Goal: Information Seeking & Learning: Check status

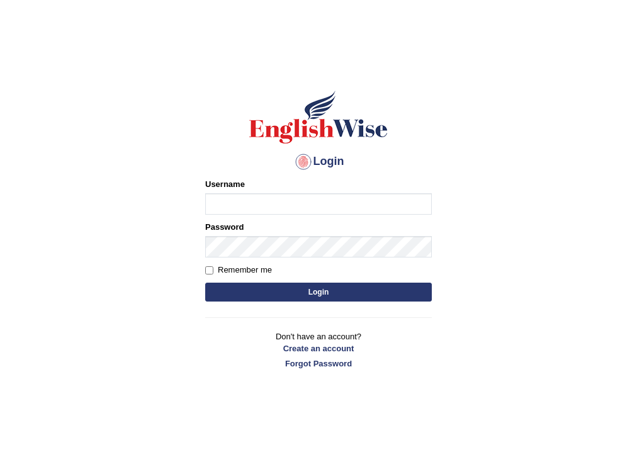
click at [264, 208] on input "Username" at bounding box center [318, 203] width 227 height 21
type input "sapanatimalsina_parramatta"
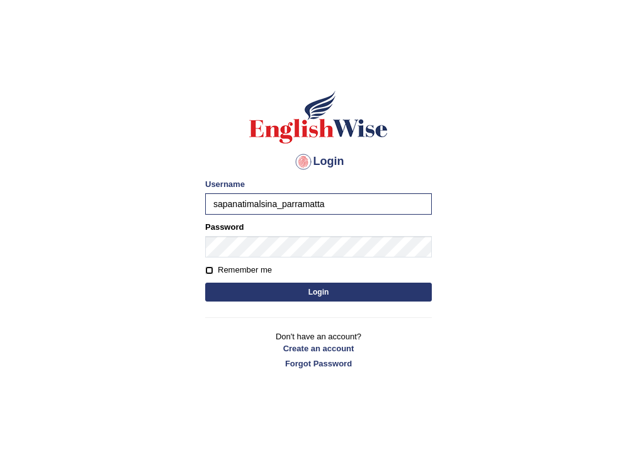
click at [210, 270] on input "Remember me" at bounding box center [209, 270] width 8 height 8
checkbox input "true"
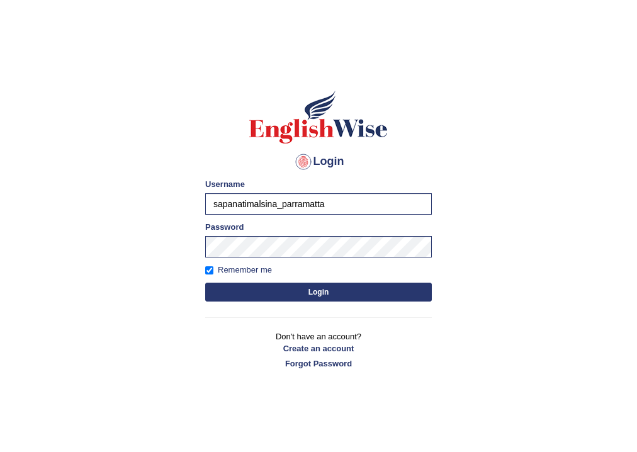
click at [323, 292] on button "Login" at bounding box center [318, 292] width 227 height 19
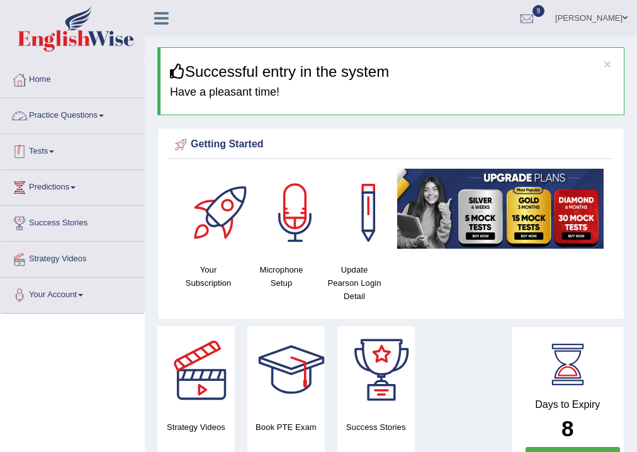
click at [33, 149] on link "Tests" at bounding box center [73, 149] width 144 height 31
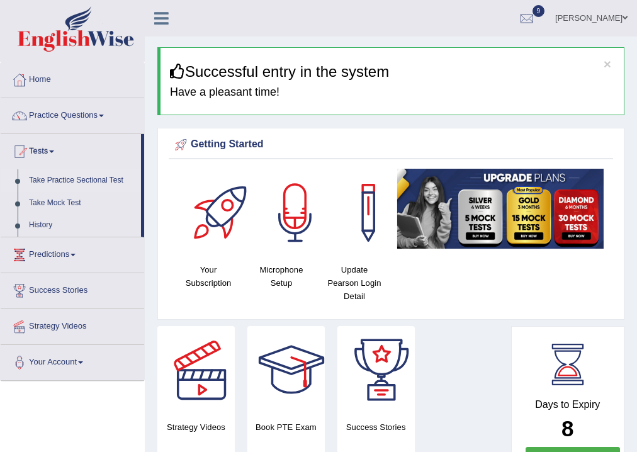
click at [74, 181] on link "Take Practice Sectional Test" at bounding box center [82, 180] width 118 height 23
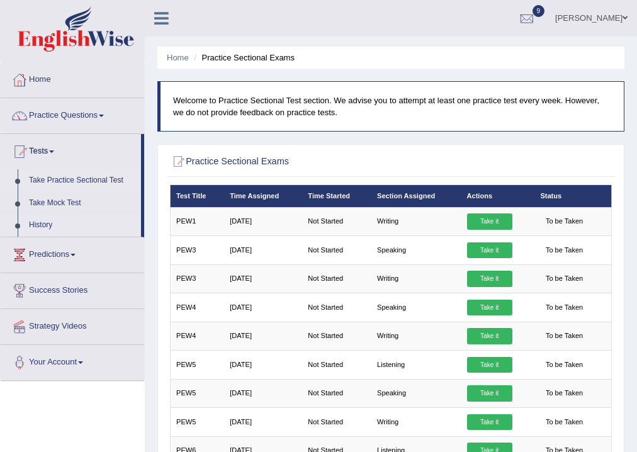
click at [28, 224] on link "History" at bounding box center [82, 225] width 118 height 23
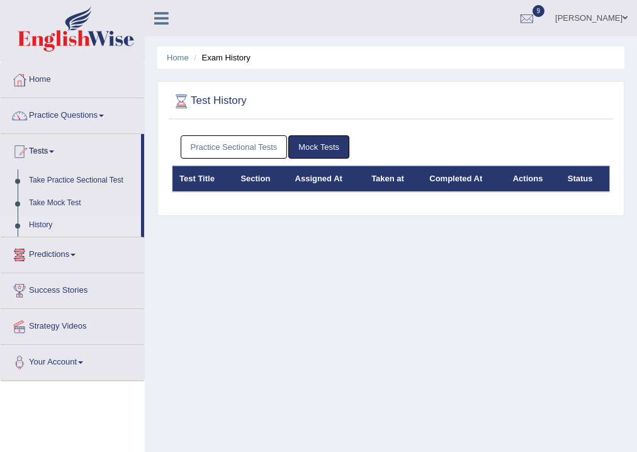
click at [203, 147] on link "Practice Sectional Tests" at bounding box center [234, 146] width 107 height 23
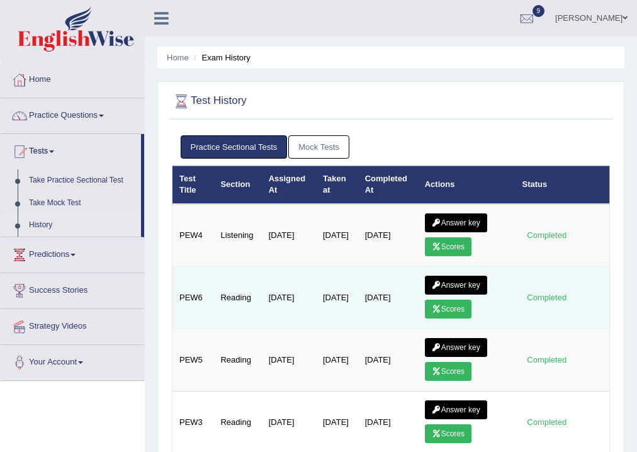
click at [447, 307] on link "Scores" at bounding box center [448, 309] width 47 height 19
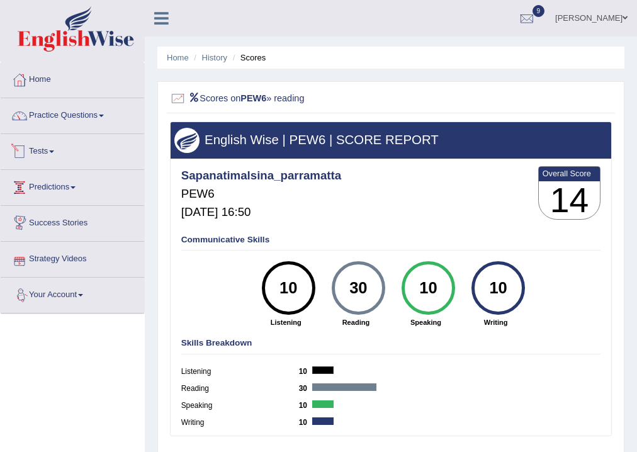
click at [62, 160] on link "Tests" at bounding box center [73, 149] width 144 height 31
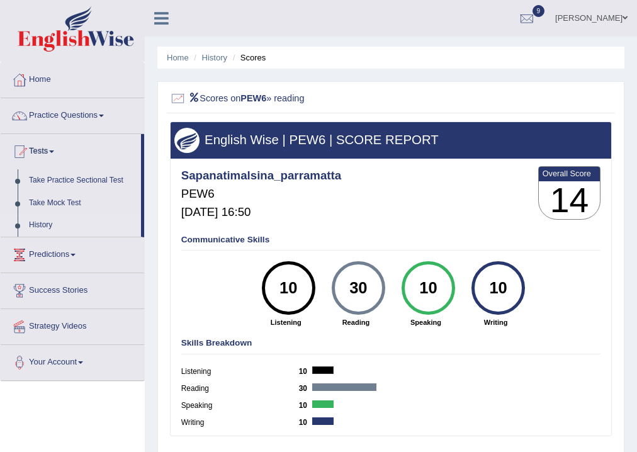
click at [48, 227] on link "History" at bounding box center [82, 225] width 118 height 23
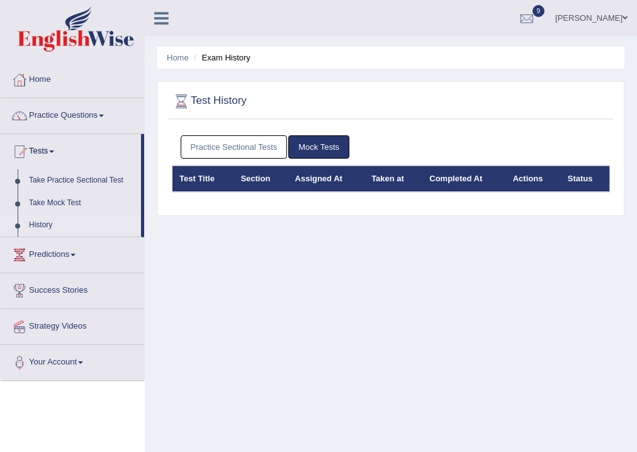
click at [244, 147] on link "Practice Sectional Tests" at bounding box center [234, 146] width 107 height 23
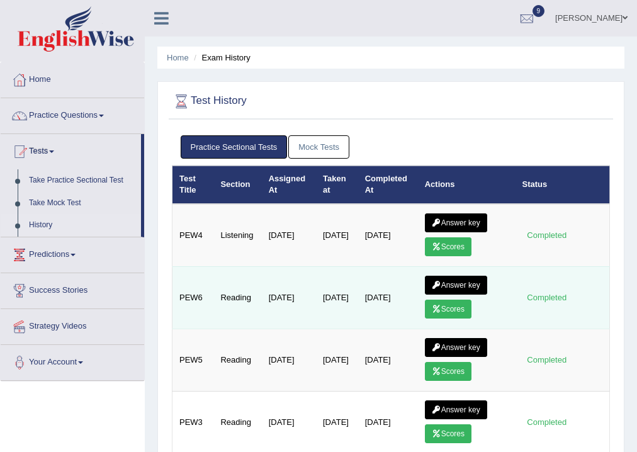
click at [452, 307] on link "Scores" at bounding box center [448, 309] width 47 height 19
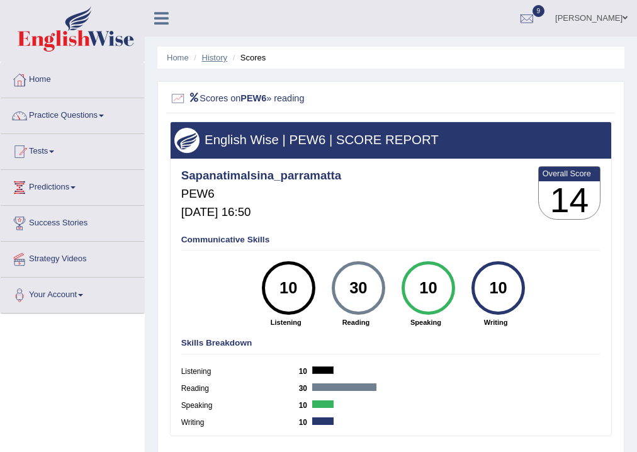
click at [217, 54] on link "History" at bounding box center [214, 57] width 25 height 9
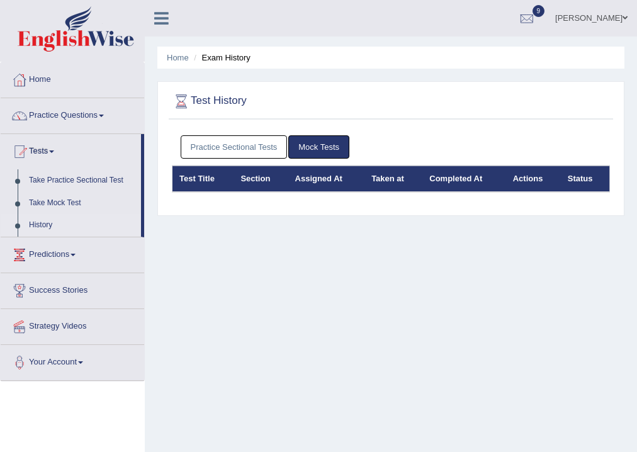
click at [213, 146] on link "Practice Sectional Tests" at bounding box center [234, 146] width 107 height 23
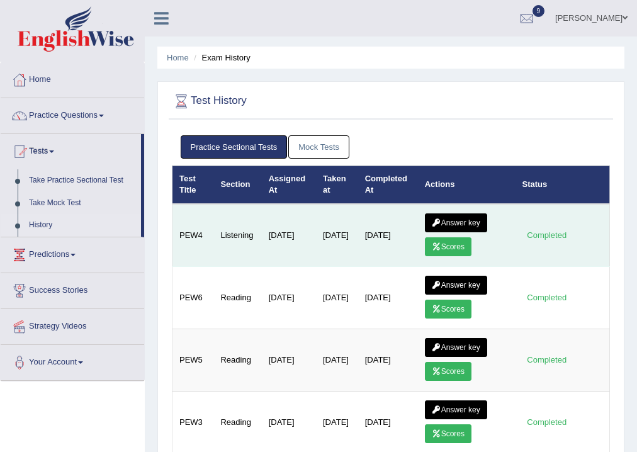
click at [458, 245] on link "Scores" at bounding box center [448, 246] width 47 height 19
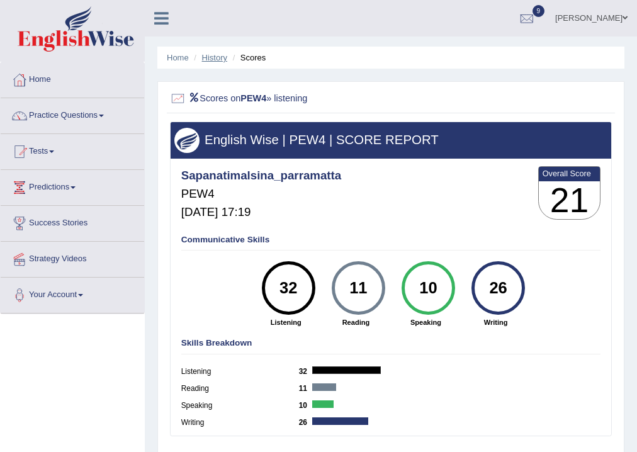
click at [214, 60] on link "History" at bounding box center [214, 57] width 25 height 9
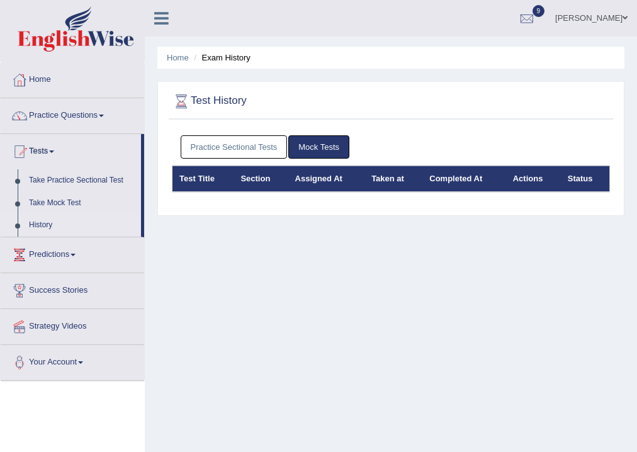
click at [230, 139] on link "Practice Sectional Tests" at bounding box center [234, 146] width 107 height 23
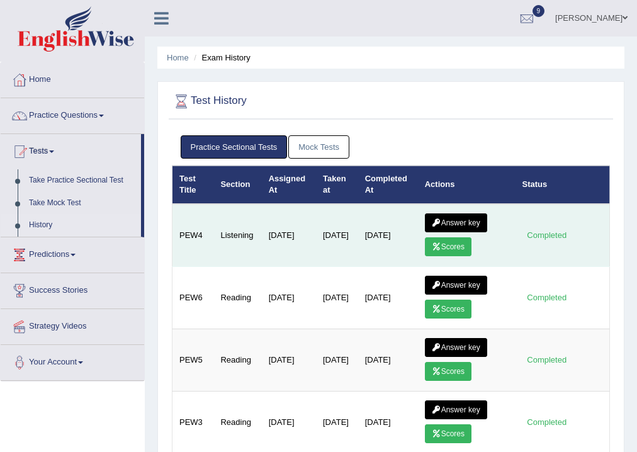
click at [457, 223] on link "Answer key" at bounding box center [456, 222] width 62 height 19
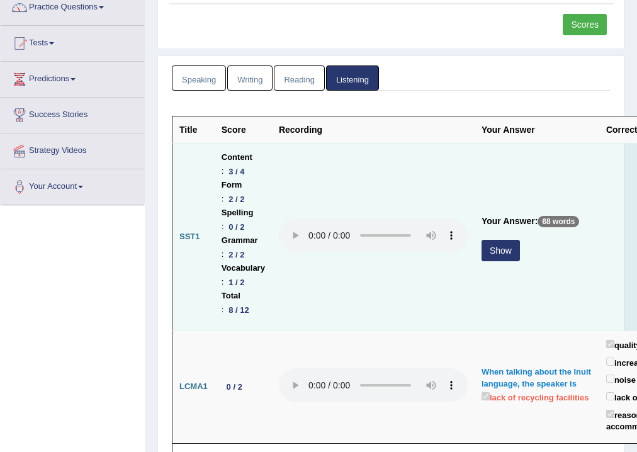
scroll to position [202, 0]
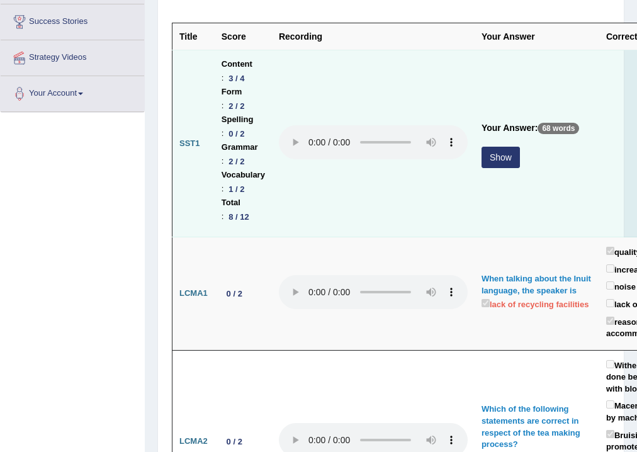
click at [489, 160] on button "Show" at bounding box center [501, 157] width 38 height 21
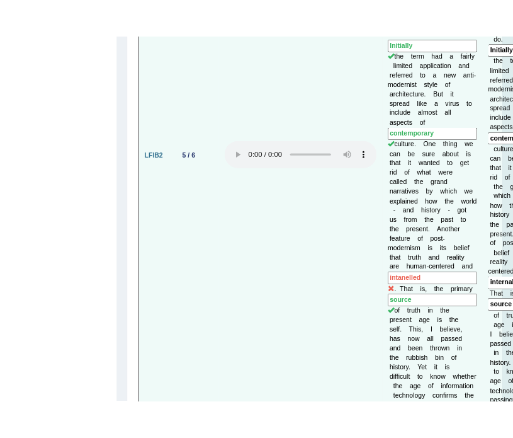
scroll to position [1662, 0]
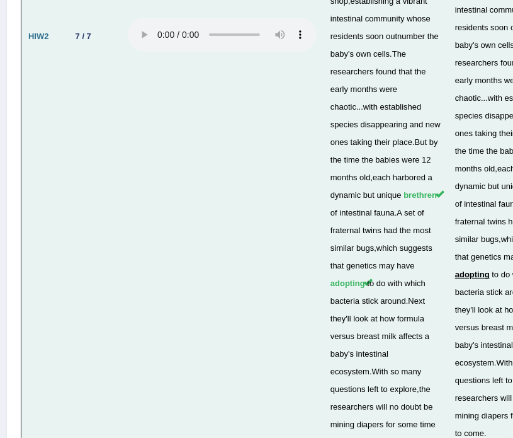
scroll to position [4433, 0]
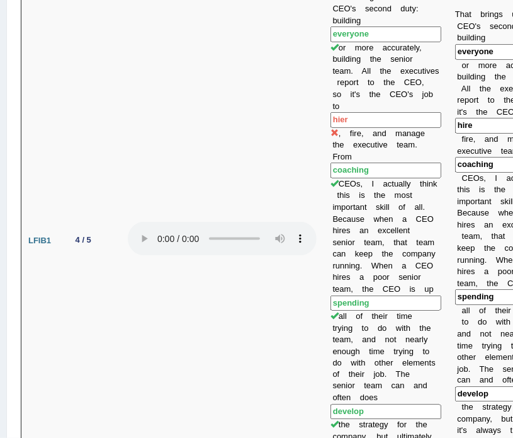
scroll to position [606, 0]
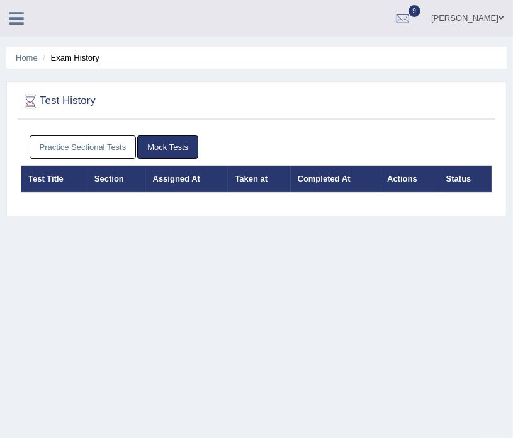
click at [76, 139] on link "Practice Sectional Tests" at bounding box center [83, 146] width 107 height 23
click at [71, 134] on div "Practice Sectional Tests Mock Tests" at bounding box center [257, 147] width 472 height 37
click at [69, 139] on link "Practice Sectional Tests" at bounding box center [83, 146] width 107 height 23
